Goal: Transaction & Acquisition: Purchase product/service

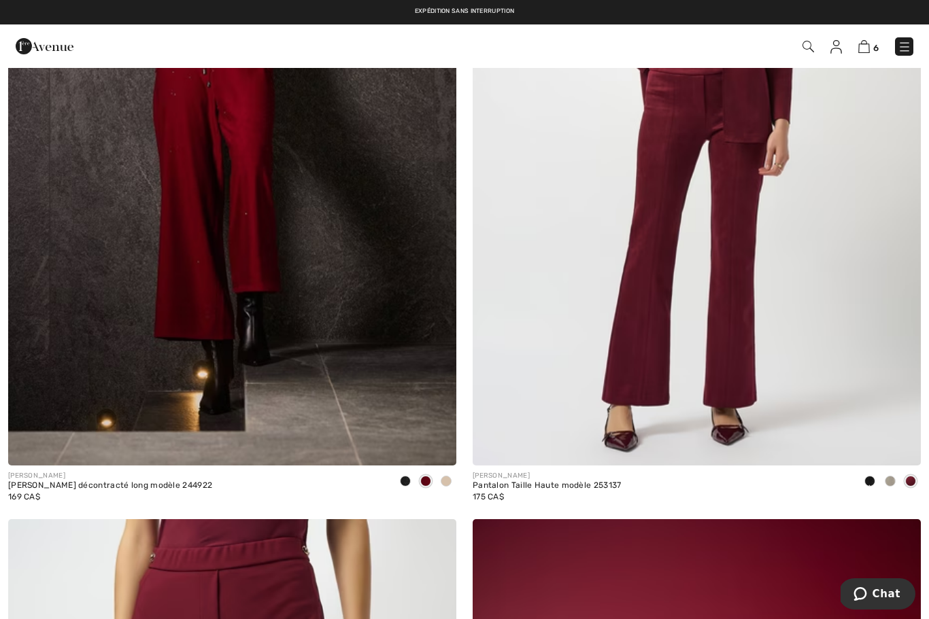
scroll to position [1831, 0]
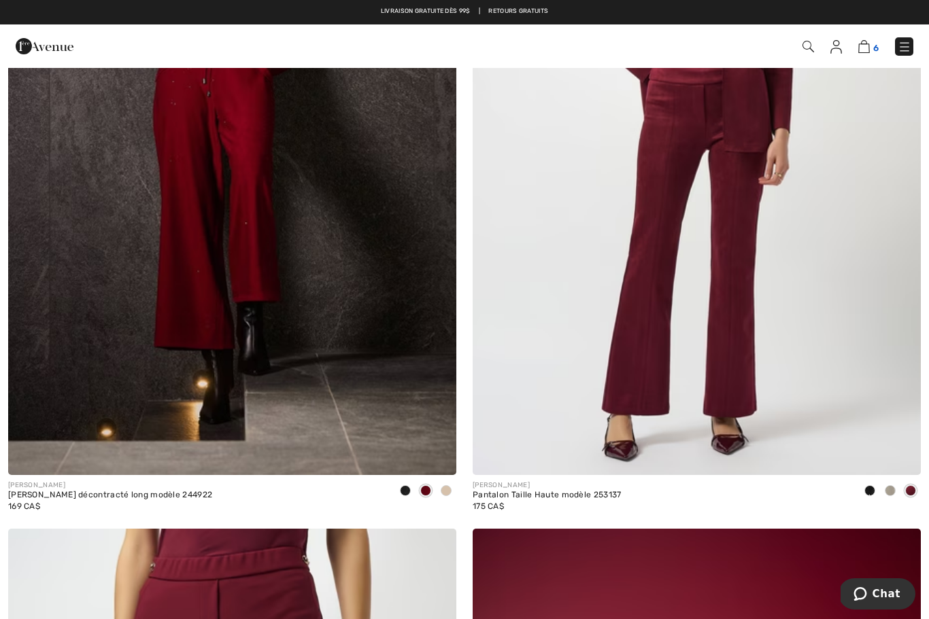
click at [865, 45] on img at bounding box center [864, 46] width 12 height 13
click at [866, 45] on img at bounding box center [864, 46] width 12 height 13
click at [745, 405] on img at bounding box center [696, 140] width 448 height 672
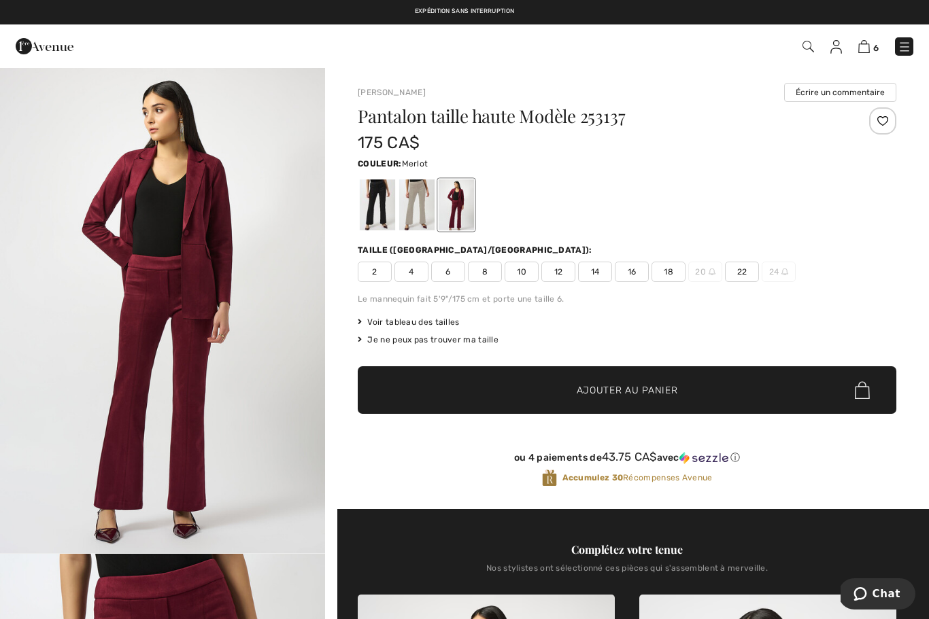
click at [672, 270] on span "18" at bounding box center [668, 272] width 34 height 20
click at [644, 388] on span "Ajouter au panier" at bounding box center [626, 390] width 101 height 14
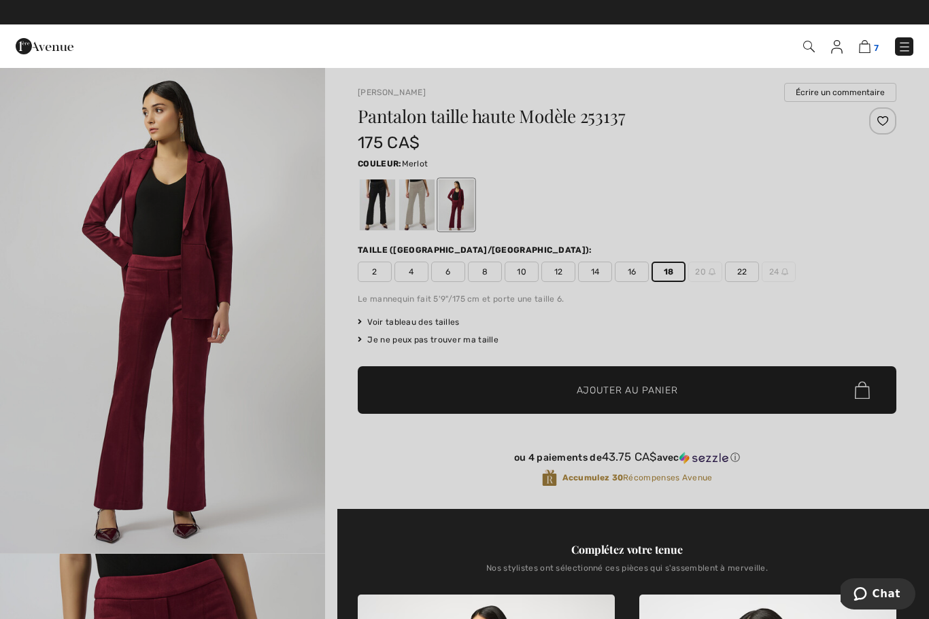
click at [866, 44] on img at bounding box center [865, 46] width 12 height 13
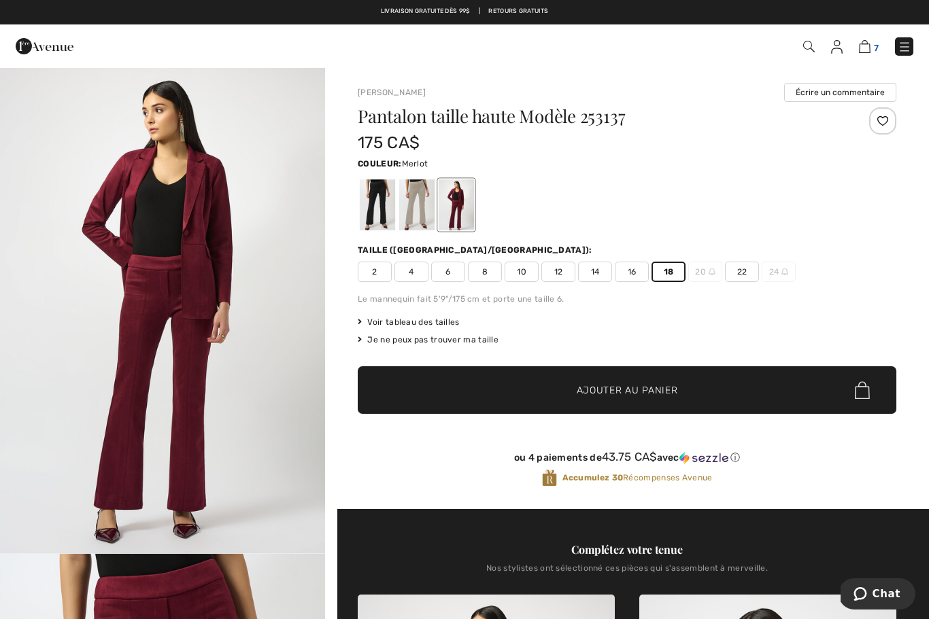
click at [865, 49] on img at bounding box center [865, 46] width 12 height 13
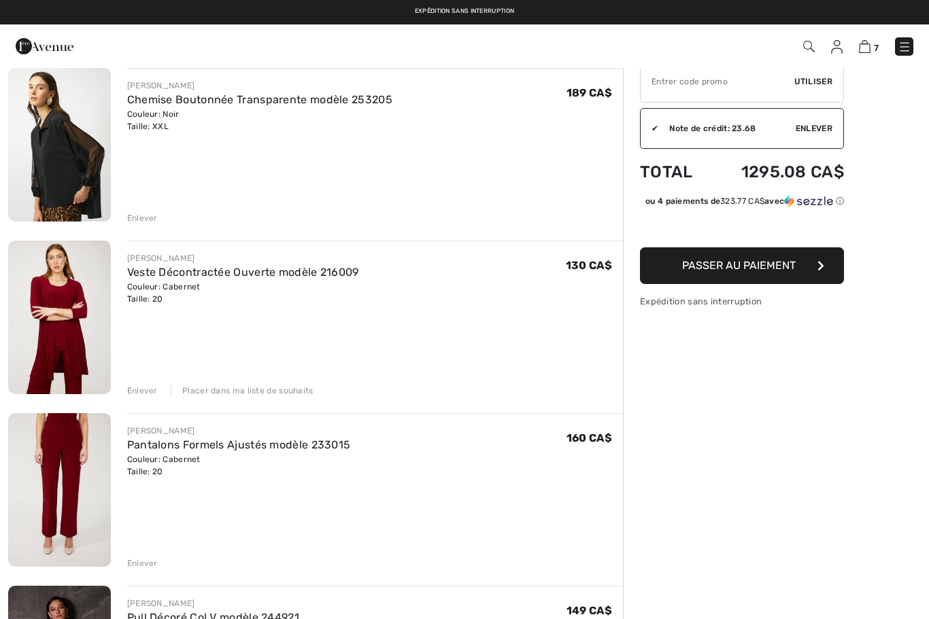
scroll to position [109, 0]
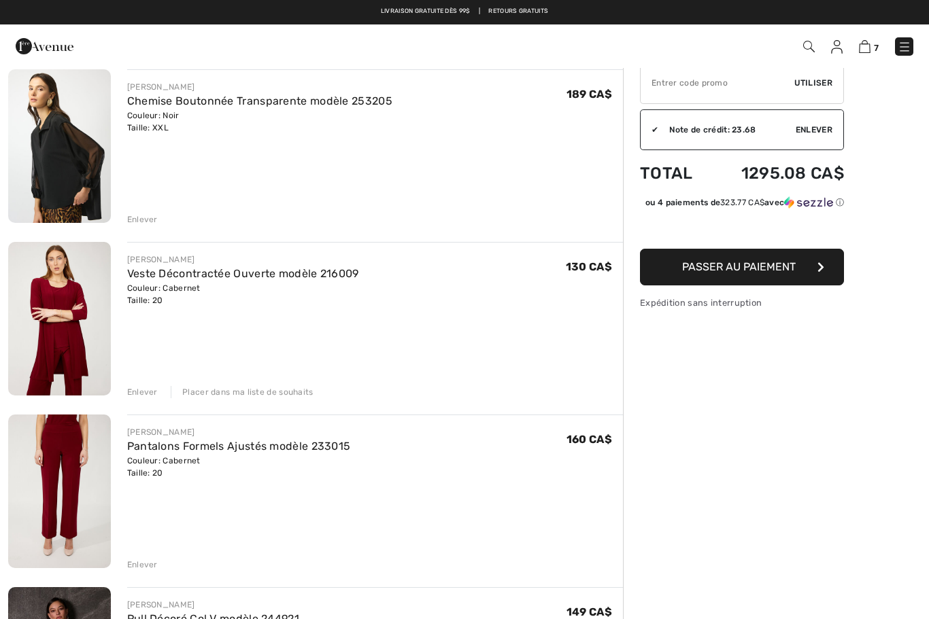
click at [85, 481] on img at bounding box center [59, 492] width 103 height 154
click at [76, 502] on img at bounding box center [59, 492] width 103 height 154
click at [73, 466] on img at bounding box center [59, 492] width 103 height 154
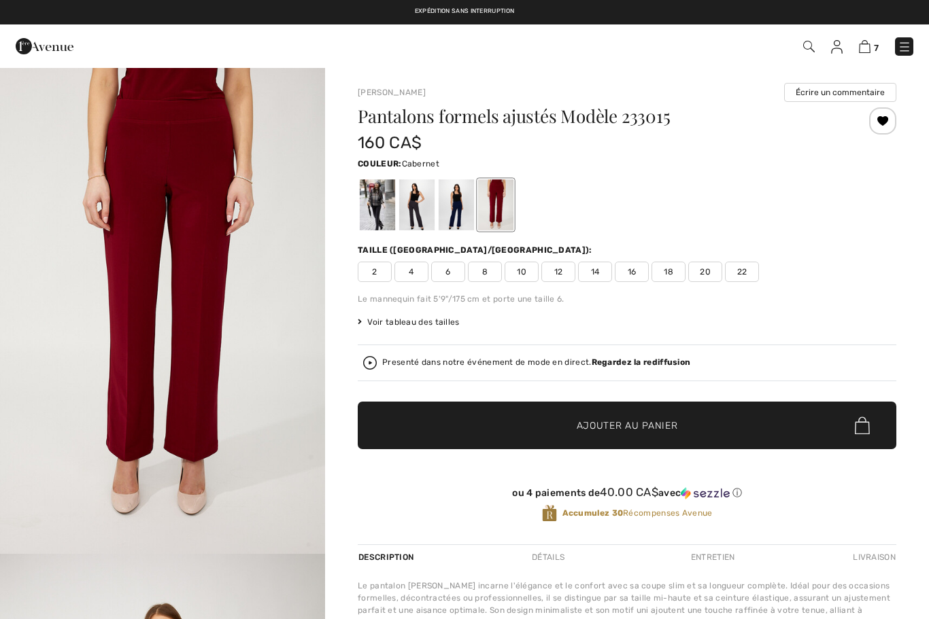
checkbox input "true"
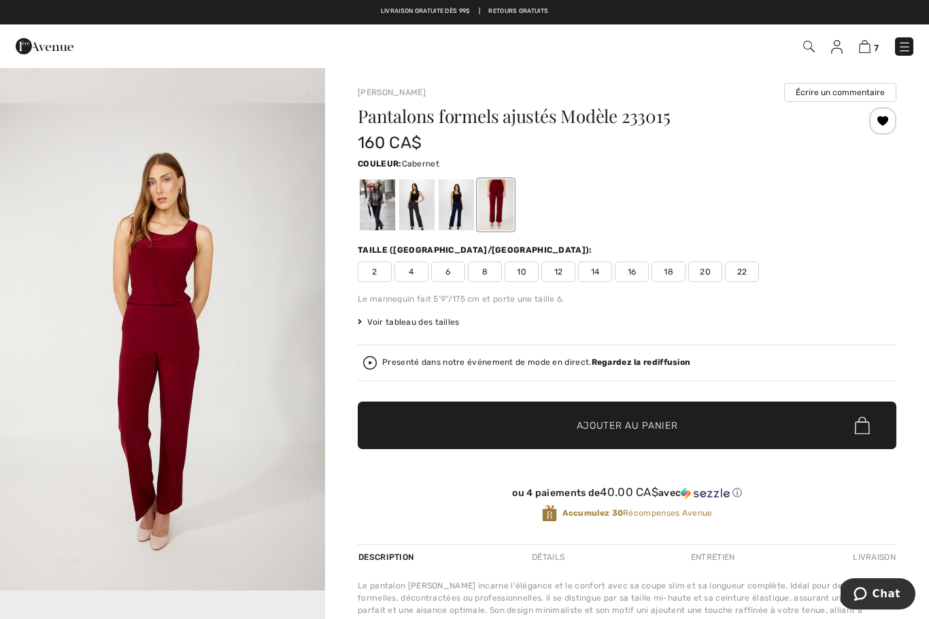
click at [906, 42] on img at bounding box center [904, 47] width 14 height 14
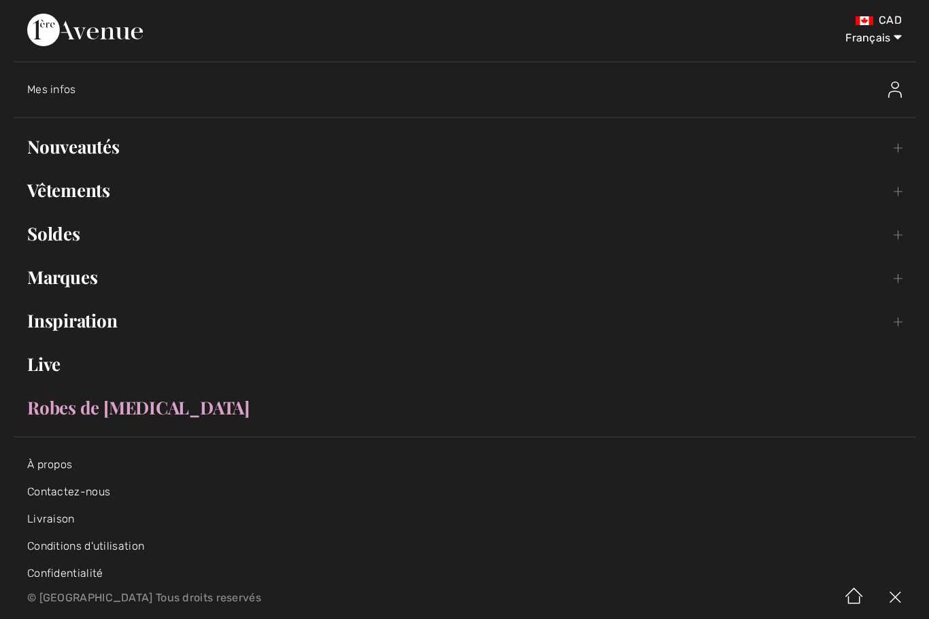
click at [98, 189] on link "Vêtements Toggle submenu" at bounding box center [464, 190] width 901 height 30
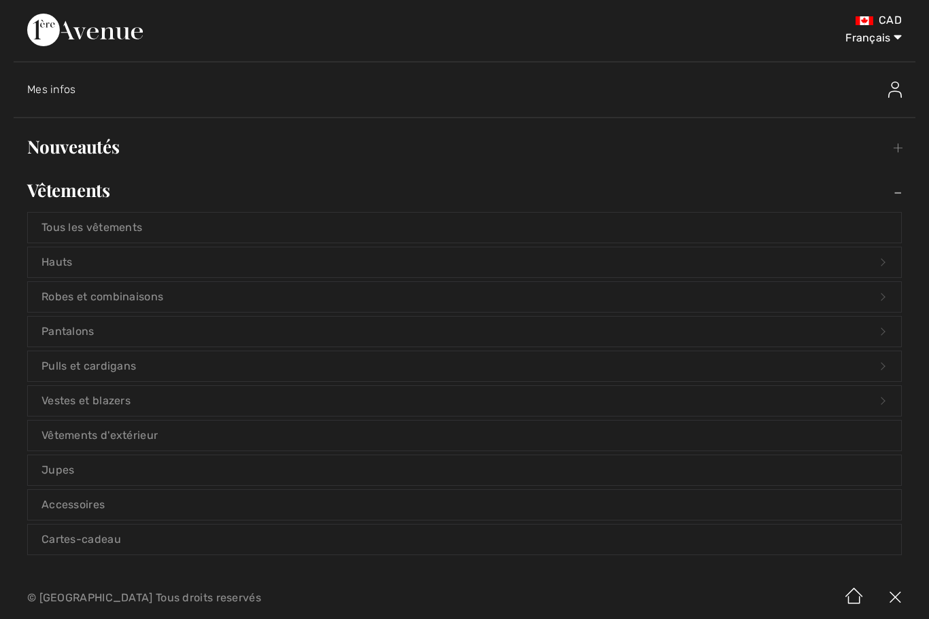
click at [176, 262] on link "Hauts Open submenu" at bounding box center [464, 262] width 873 height 30
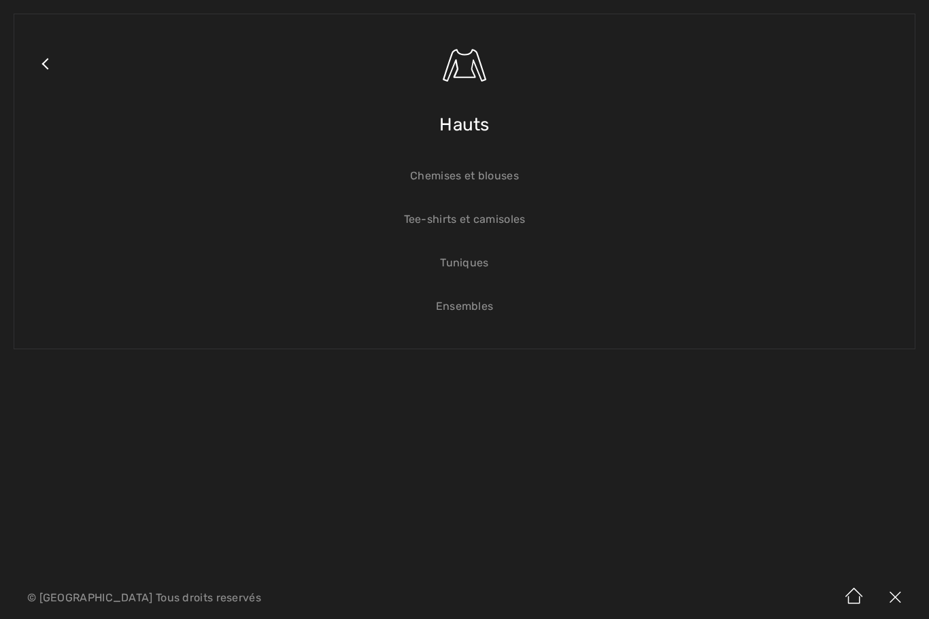
click at [513, 220] on link "Tee-shirts et camisoles" at bounding box center [464, 220] width 873 height 30
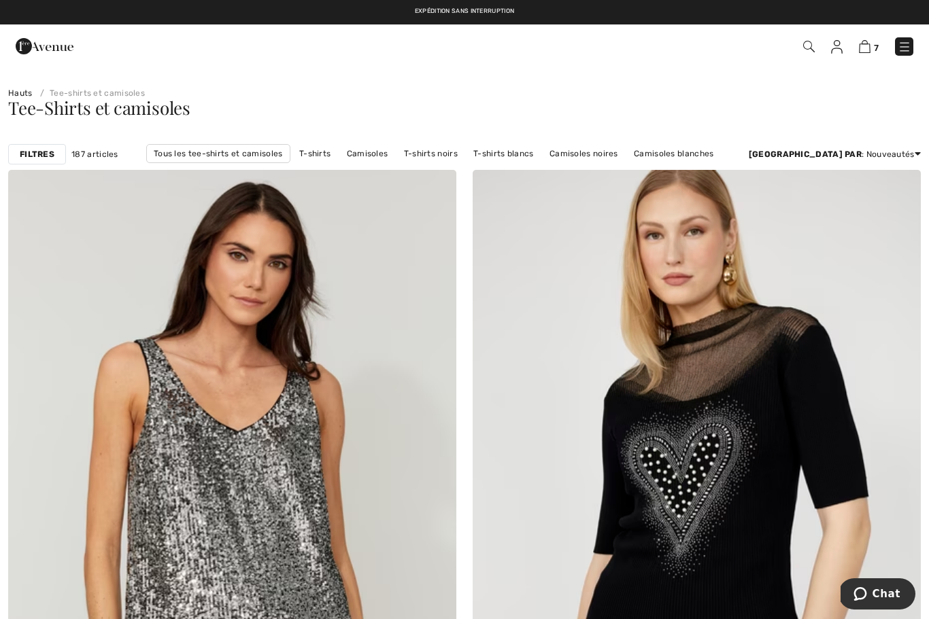
click at [50, 153] on strong "Filtres" at bounding box center [37, 154] width 35 height 12
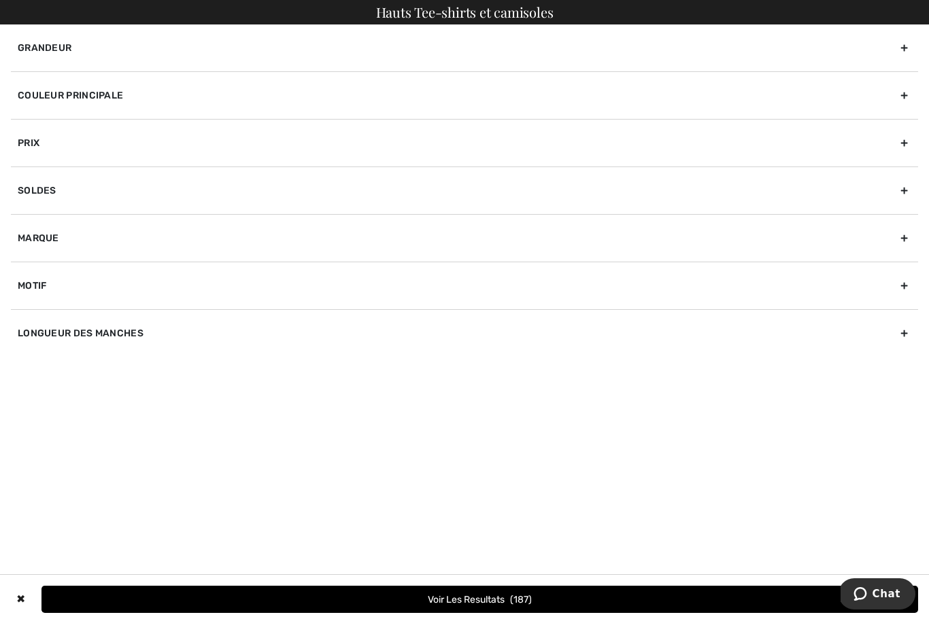
click at [88, 240] on div "Marque" at bounding box center [464, 238] width 907 height 48
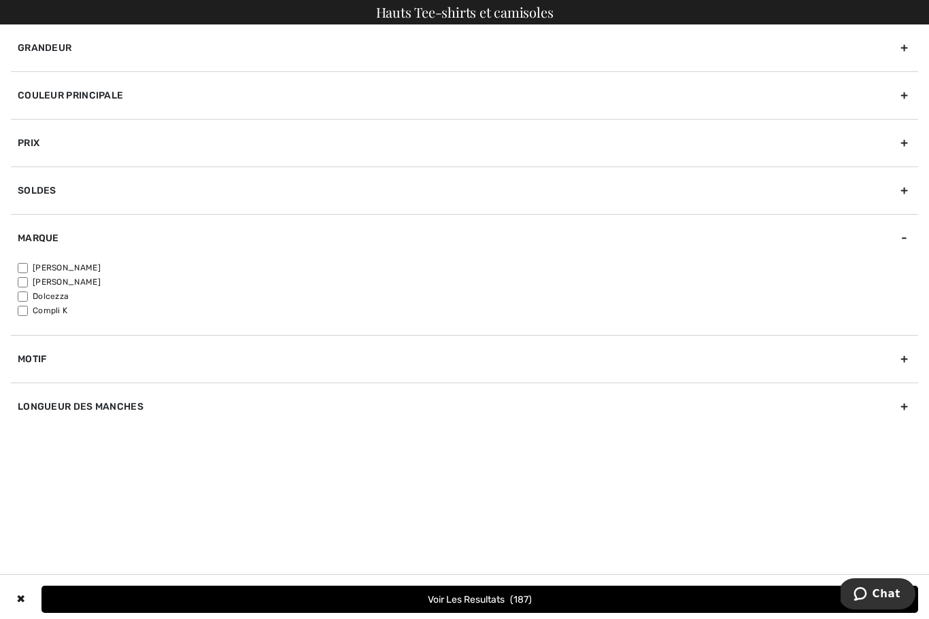
click at [25, 271] on input"] "[PERSON_NAME]" at bounding box center [23, 268] width 10 height 10
checkbox input"] "true"
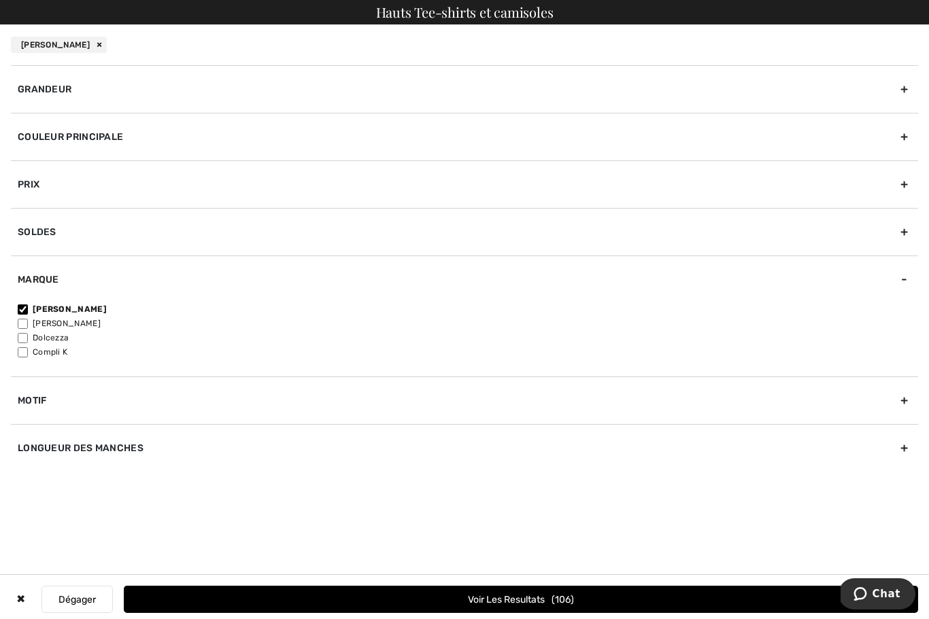
click at [27, 322] on input"] "[PERSON_NAME]" at bounding box center [23, 324] width 10 height 10
checkbox input"] "true"
click at [505, 597] on button "Voir les resultats 168" at bounding box center [521, 599] width 794 height 27
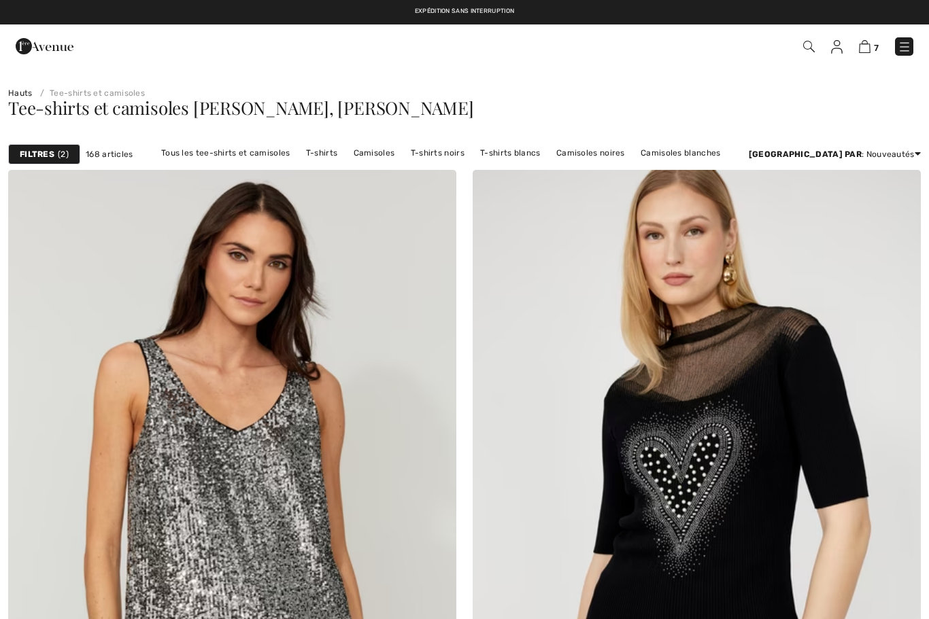
checkbox input "true"
click at [56, 160] on div "Filtres 2" at bounding box center [44, 154] width 72 height 20
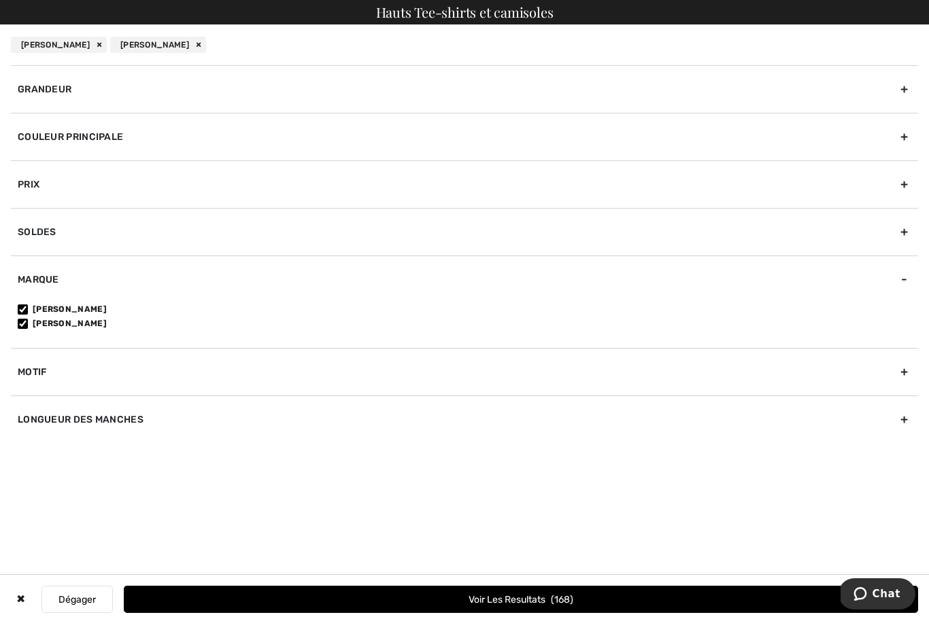
click at [153, 141] on div "Couleur Principale" at bounding box center [464, 137] width 907 height 48
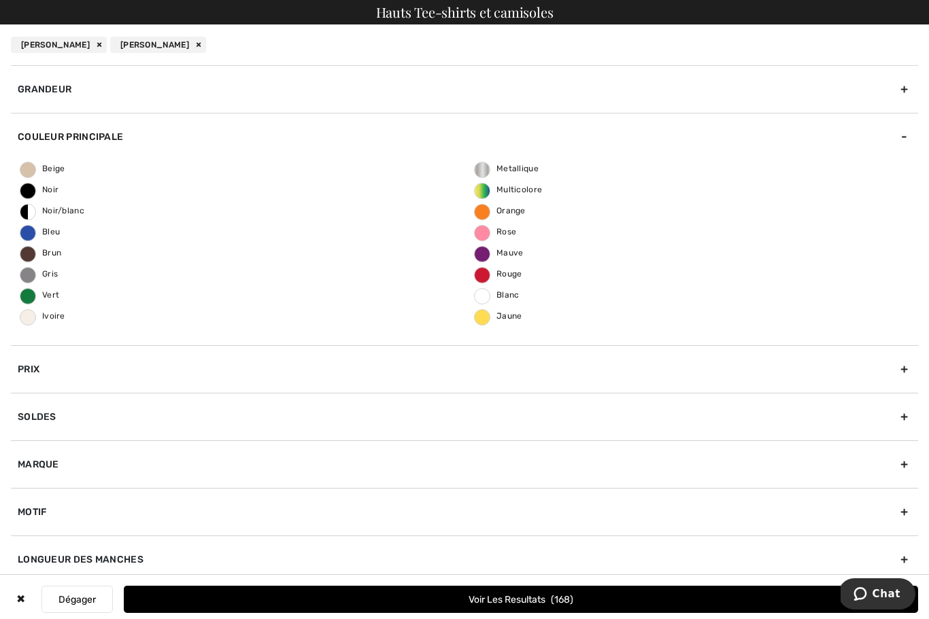
click at [517, 277] on span "Rouge" at bounding box center [498, 274] width 48 height 10
click at [0, 0] on input "Rouge" at bounding box center [0, 0] width 0 height 0
click at [508, 595] on button "Voir les resultats 17" at bounding box center [521, 599] width 794 height 27
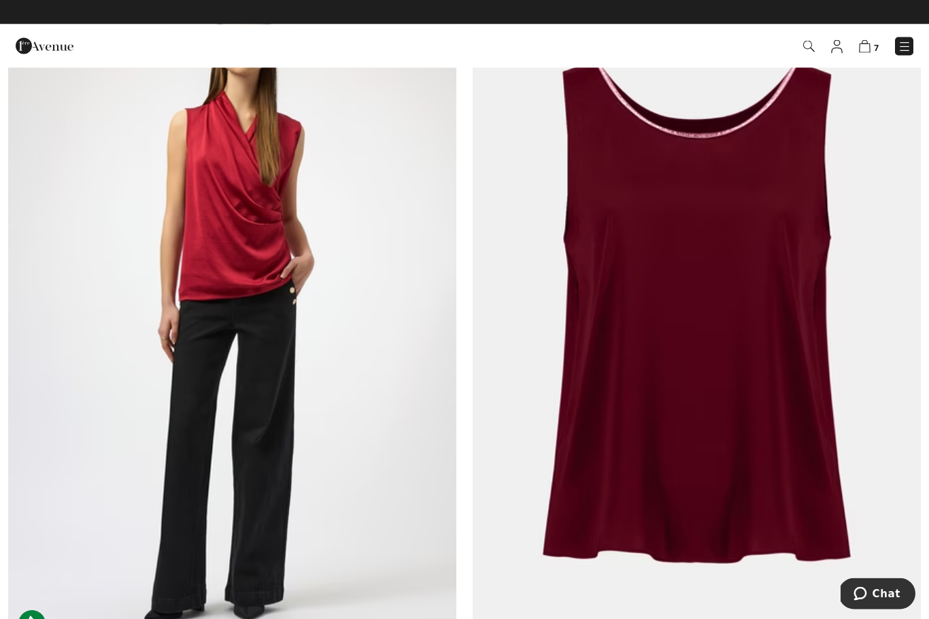
scroll to position [208, 0]
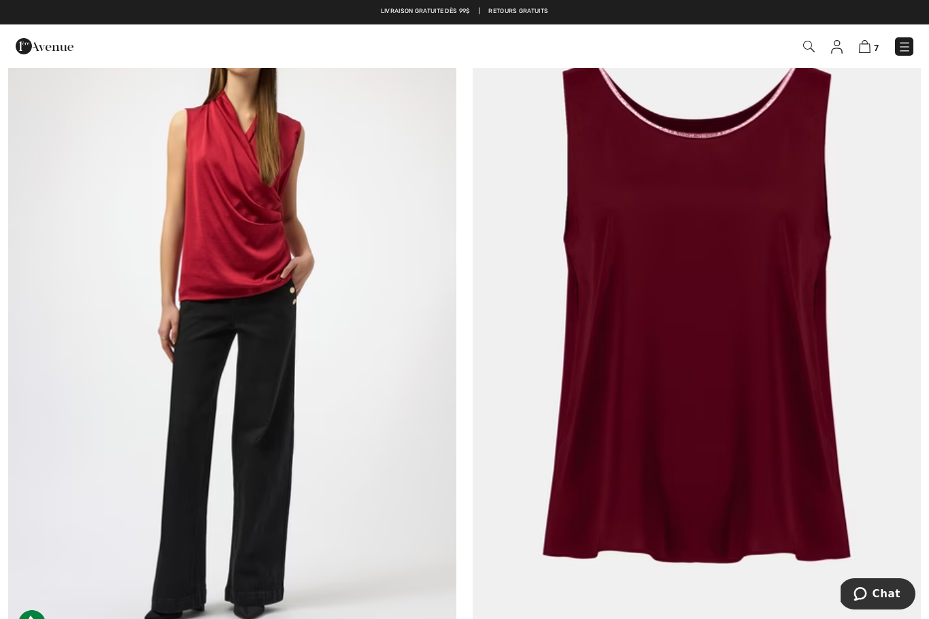
click at [745, 271] on img at bounding box center [696, 312] width 448 height 672
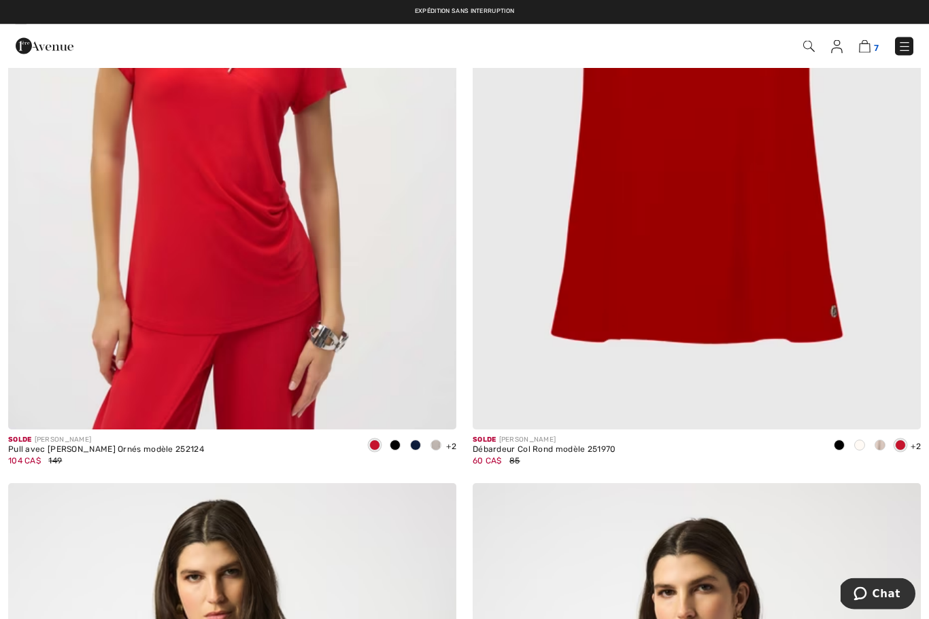
scroll to position [1877, 0]
click at [869, 48] on img at bounding box center [865, 46] width 12 height 13
click at [869, 45] on img at bounding box center [865, 46] width 12 height 13
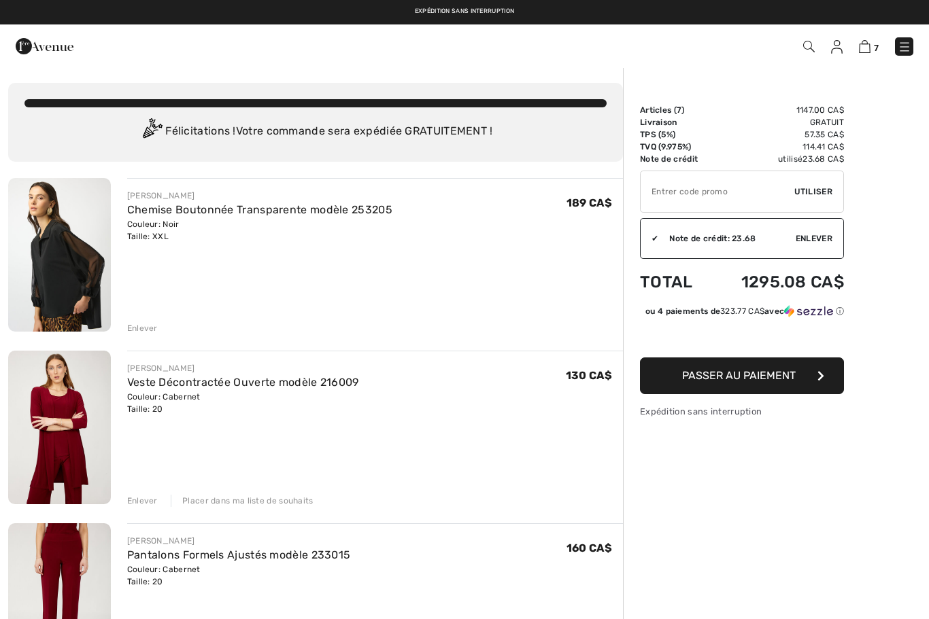
click at [146, 330] on div "Enlever" at bounding box center [142, 328] width 31 height 12
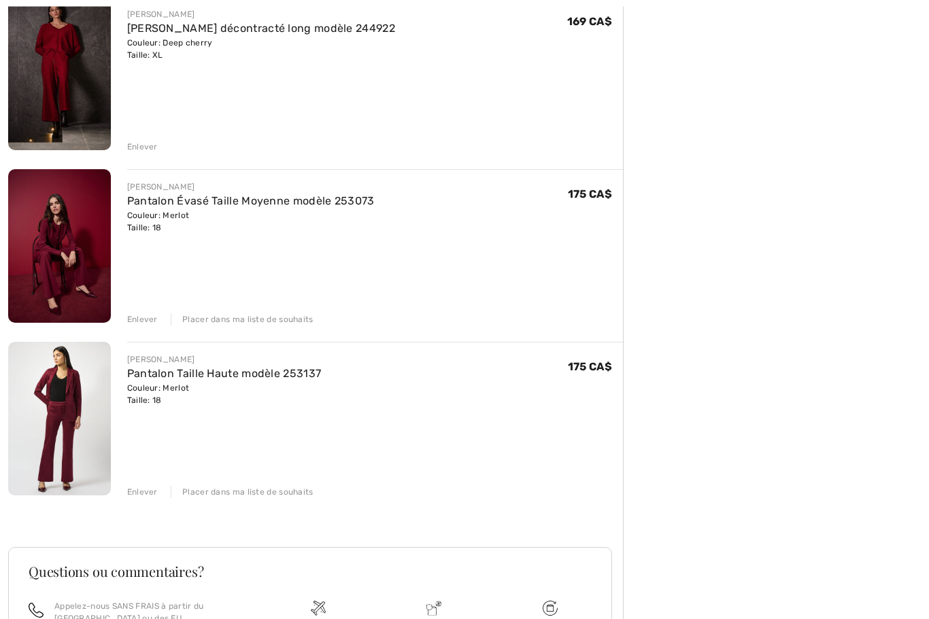
scroll to position [699, 0]
click at [168, 205] on link "Pantalon Évasé Taille Moyenne modèle 253073" at bounding box center [250, 200] width 247 height 13
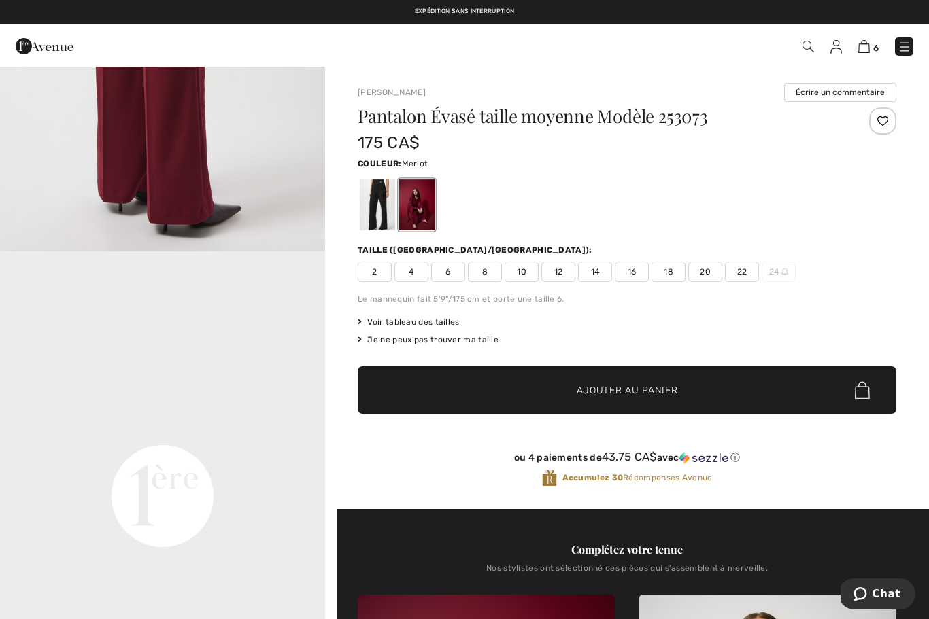
scroll to position [786, 0]
click at [869, 44] on img at bounding box center [864, 46] width 12 height 13
click at [869, 46] on img at bounding box center [864, 46] width 12 height 13
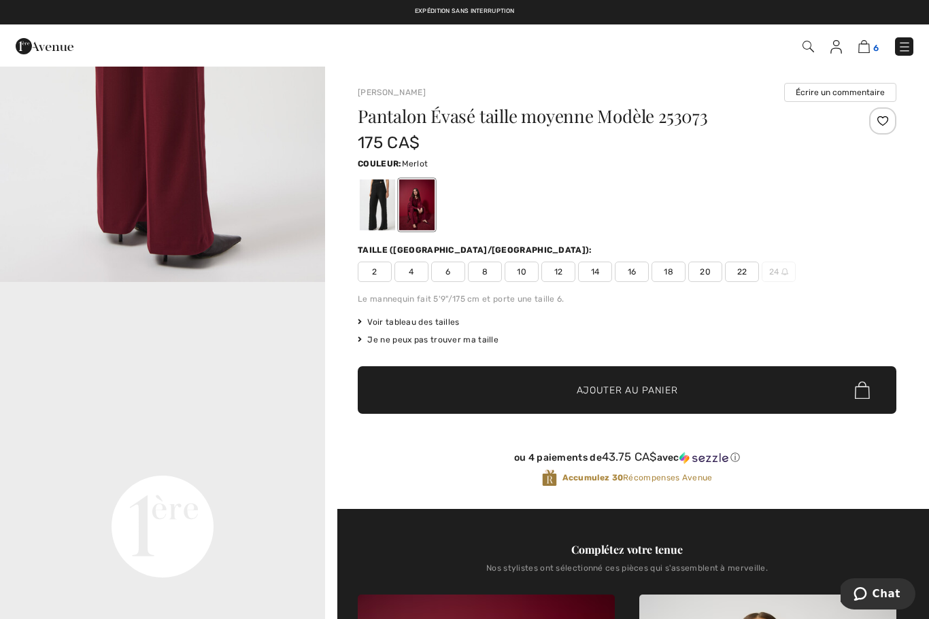
click at [865, 52] on img at bounding box center [864, 46] width 12 height 13
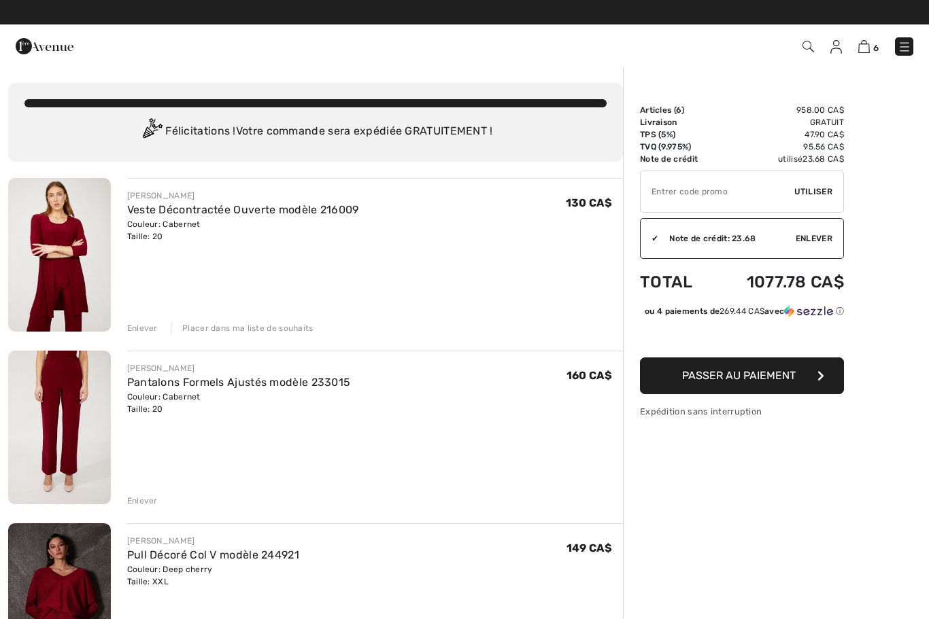
click at [808, 389] on button "Passer au paiement" at bounding box center [742, 376] width 204 height 37
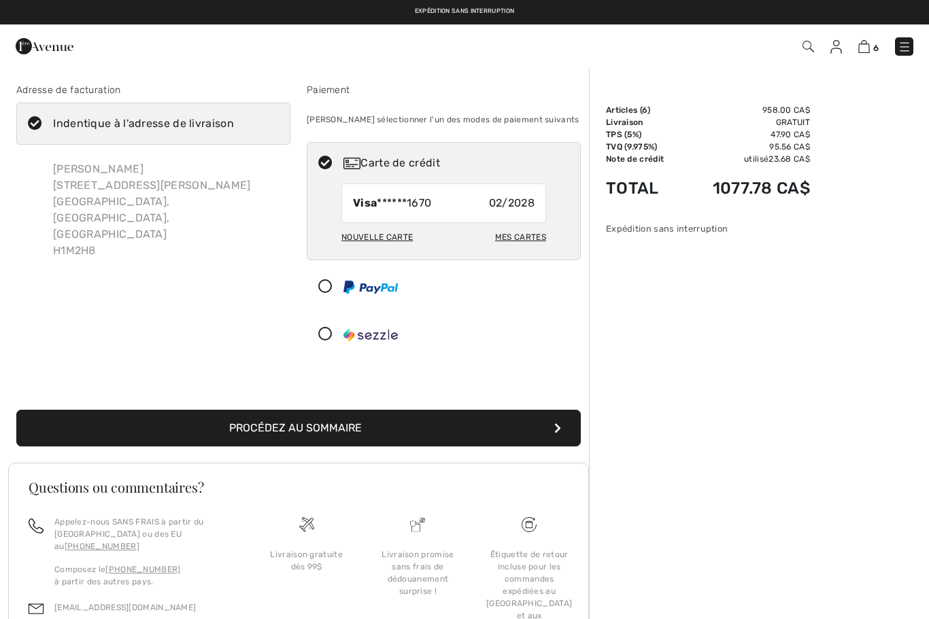
click at [366, 425] on button "Procédez au sommaire" at bounding box center [298, 428] width 564 height 37
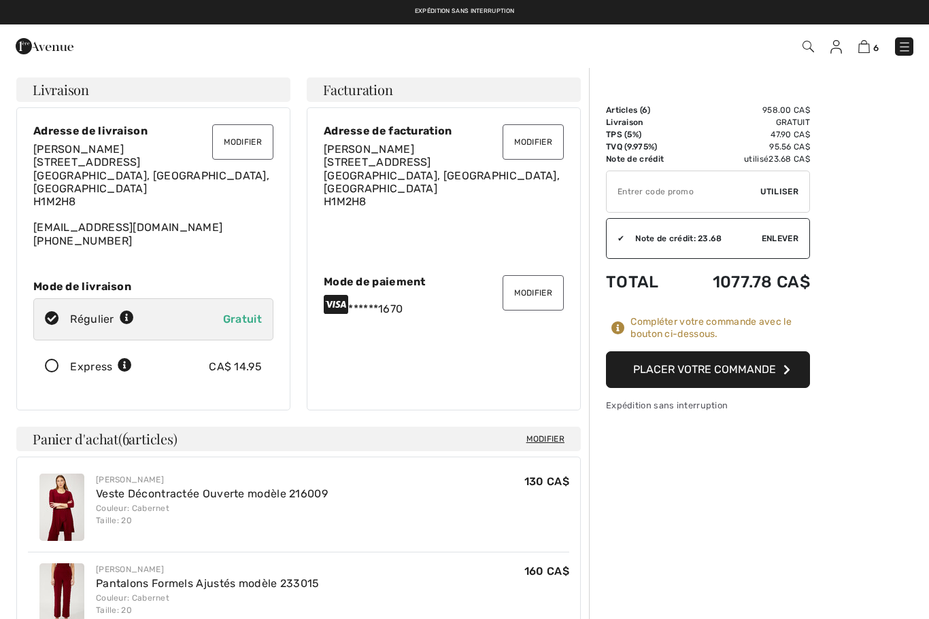
click at [750, 371] on button "Placer votre commande" at bounding box center [708, 369] width 204 height 37
